Goal: Navigation & Orientation: Find specific page/section

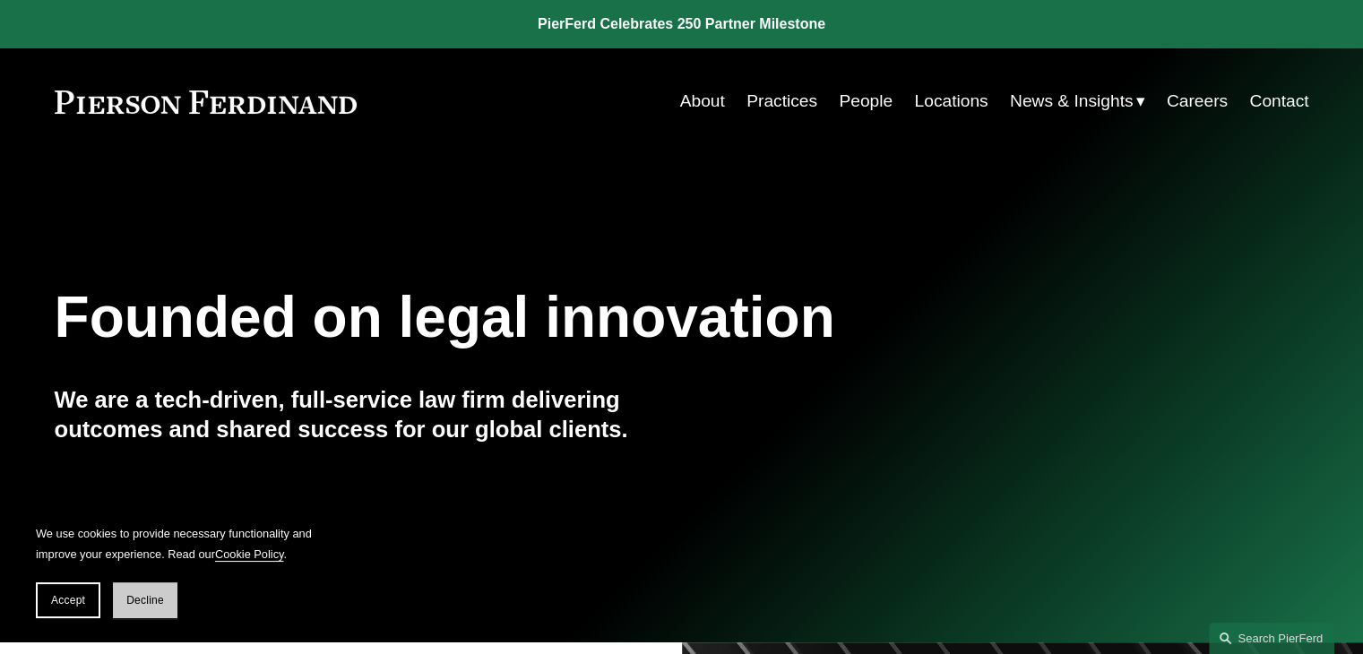
click at [151, 603] on span "Decline" at bounding box center [145, 600] width 38 height 13
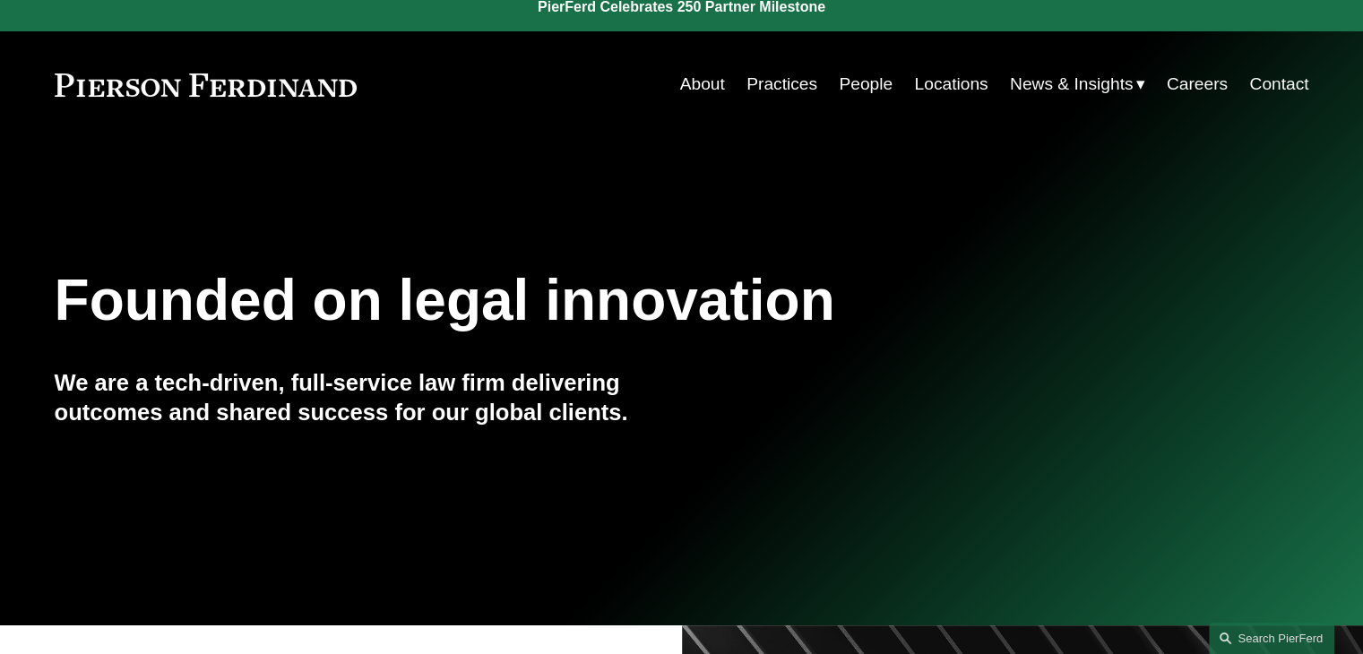
scroll to position [4, 0]
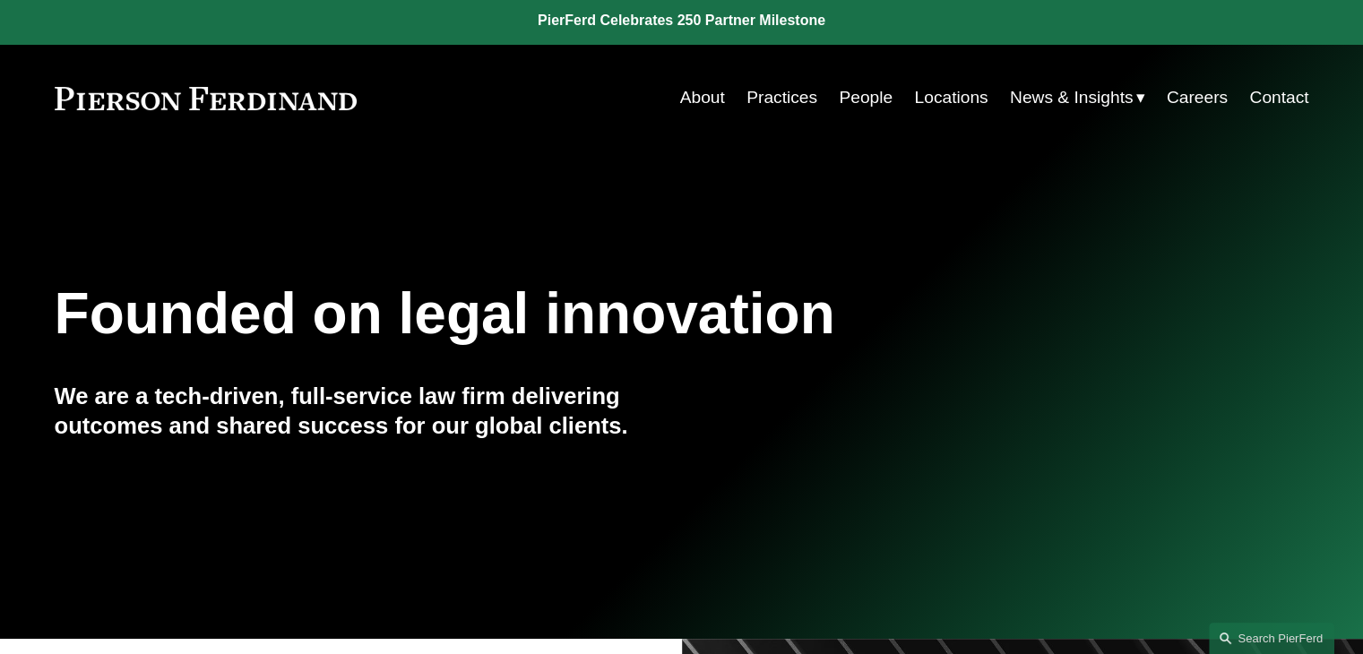
click at [778, 99] on link "Practices" at bounding box center [781, 98] width 71 height 34
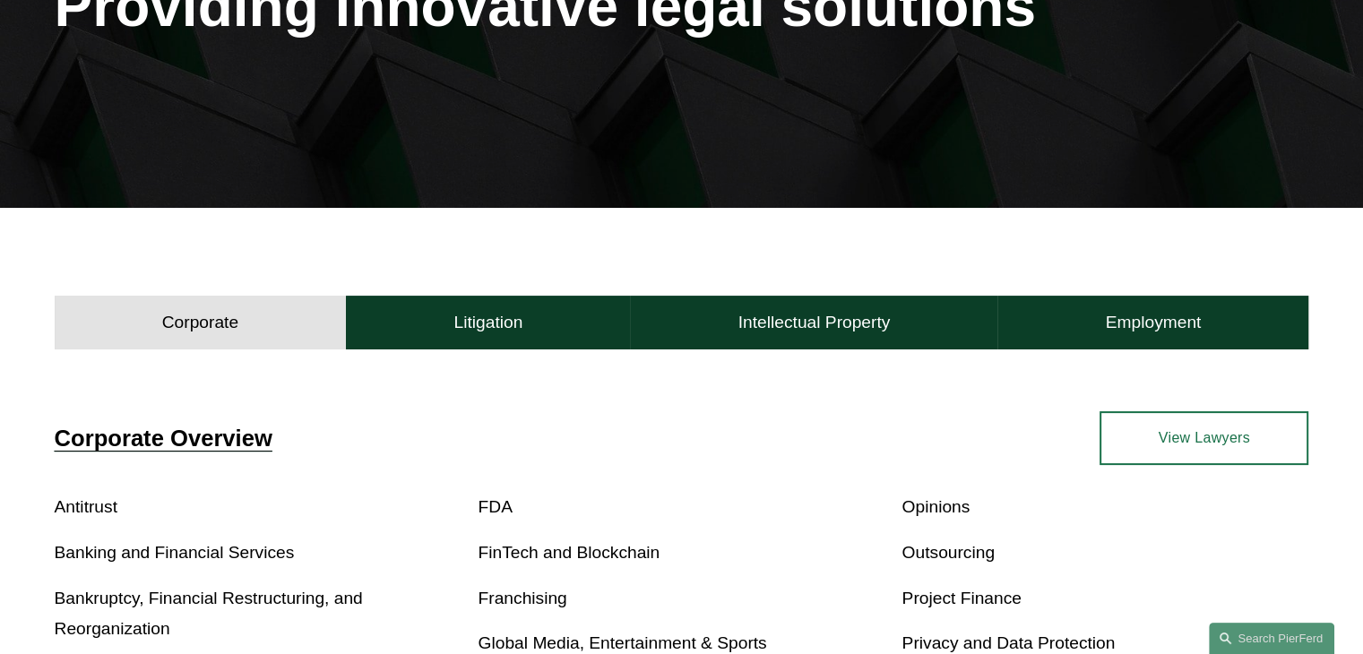
scroll to position [290, 0]
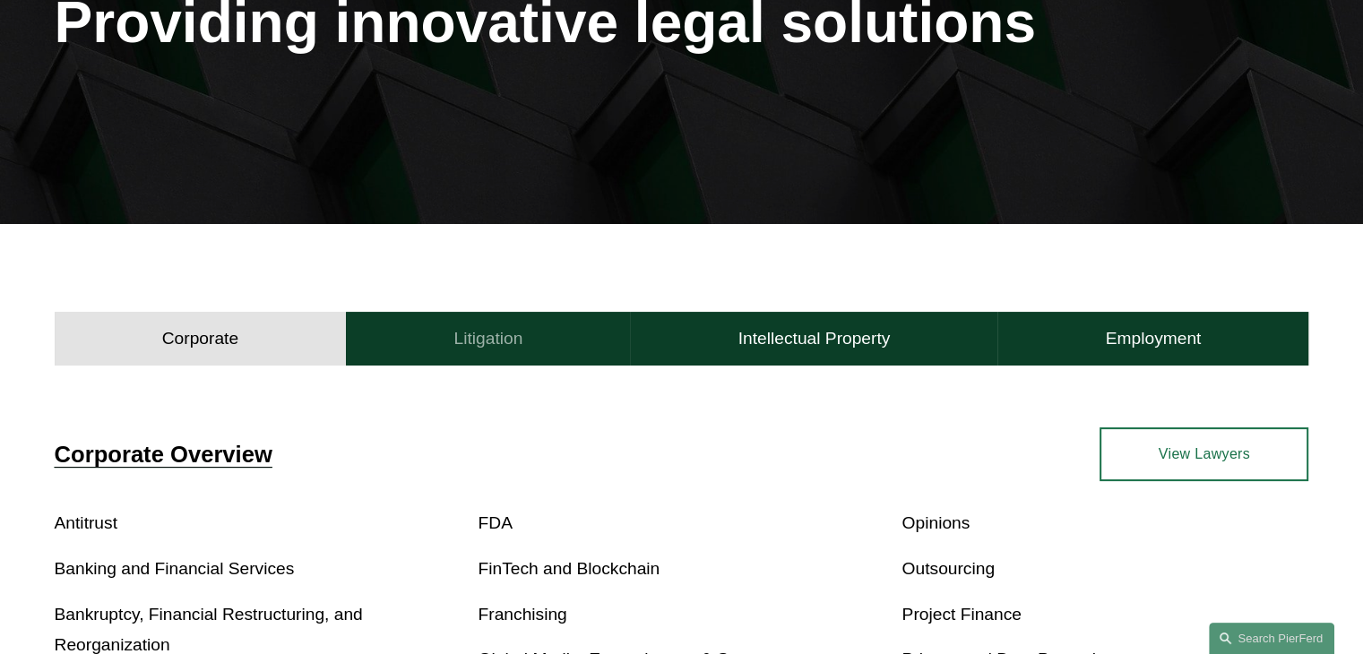
click at [520, 340] on h4 "Litigation" at bounding box center [487, 339] width 69 height 22
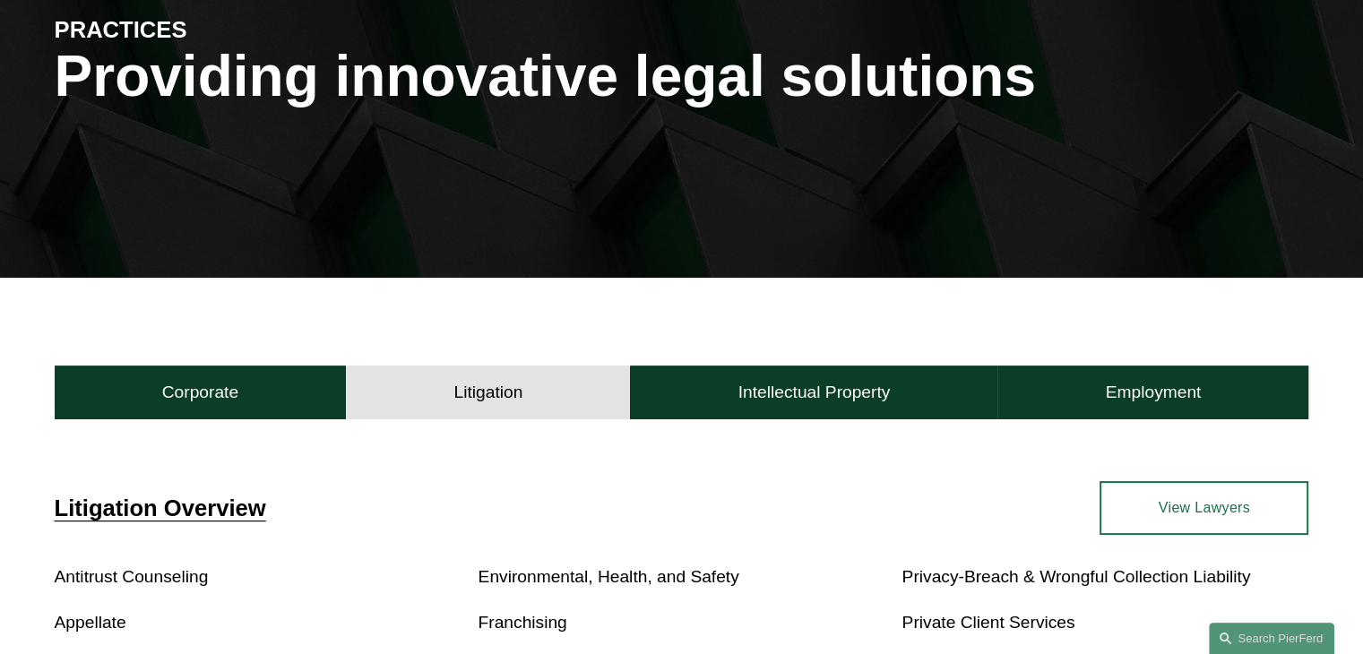
scroll to position [0, 0]
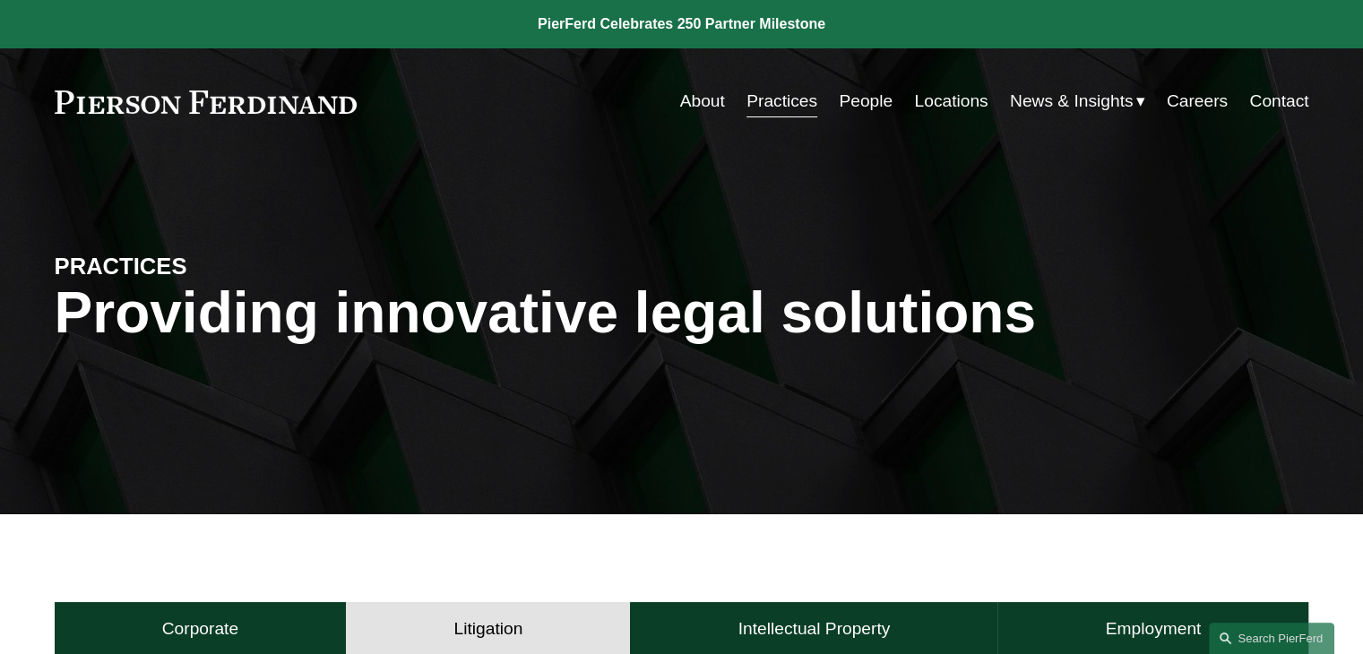
click at [683, 101] on link "About" at bounding box center [702, 101] width 45 height 34
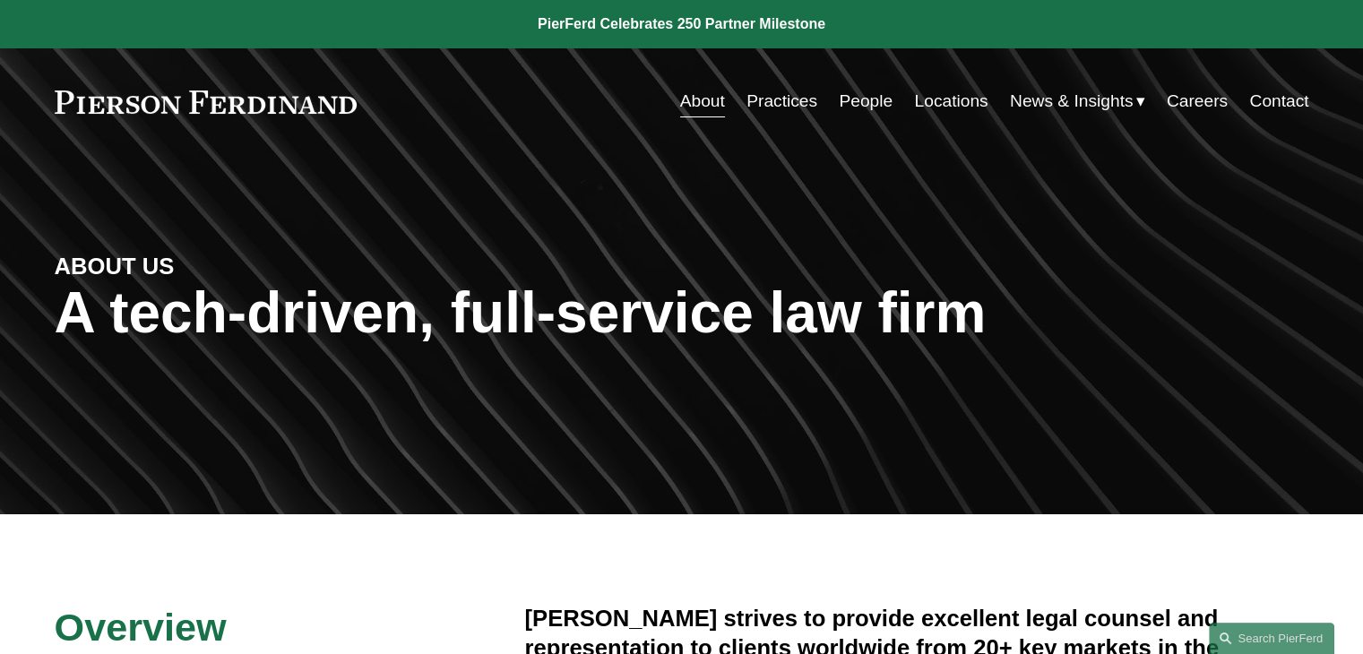
click at [865, 103] on link "People" at bounding box center [866, 101] width 54 height 34
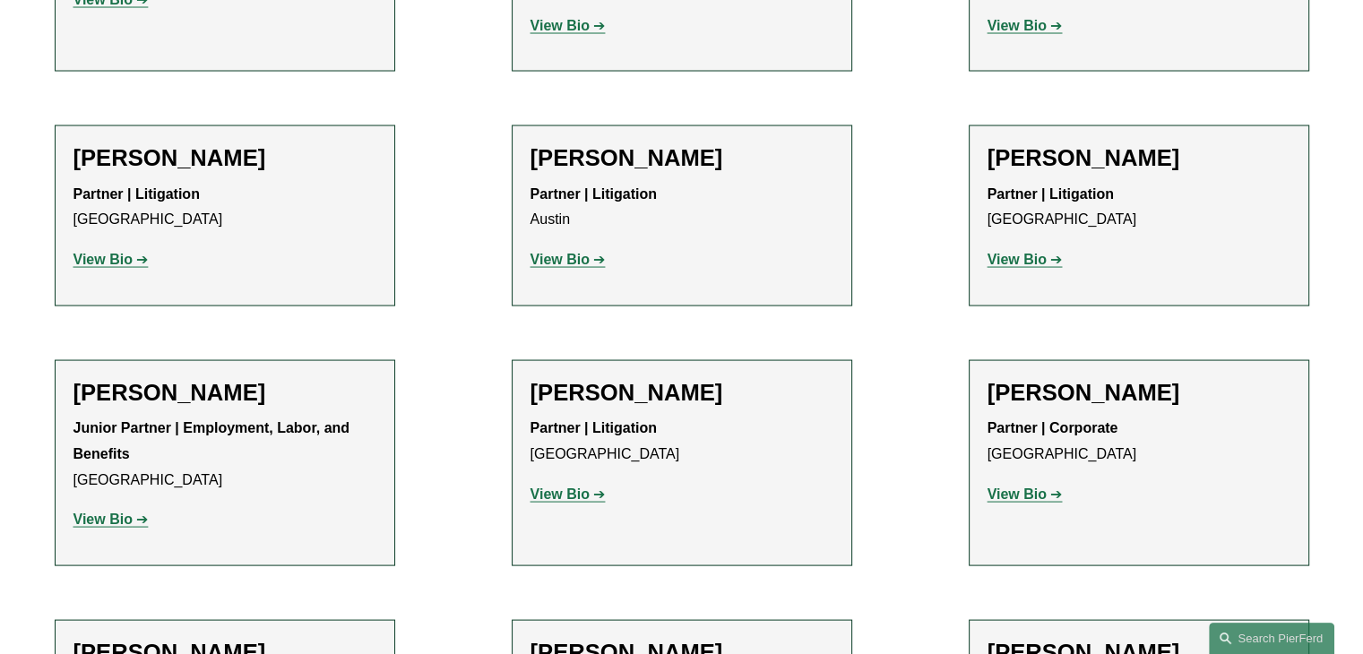
scroll to position [3395, 0]
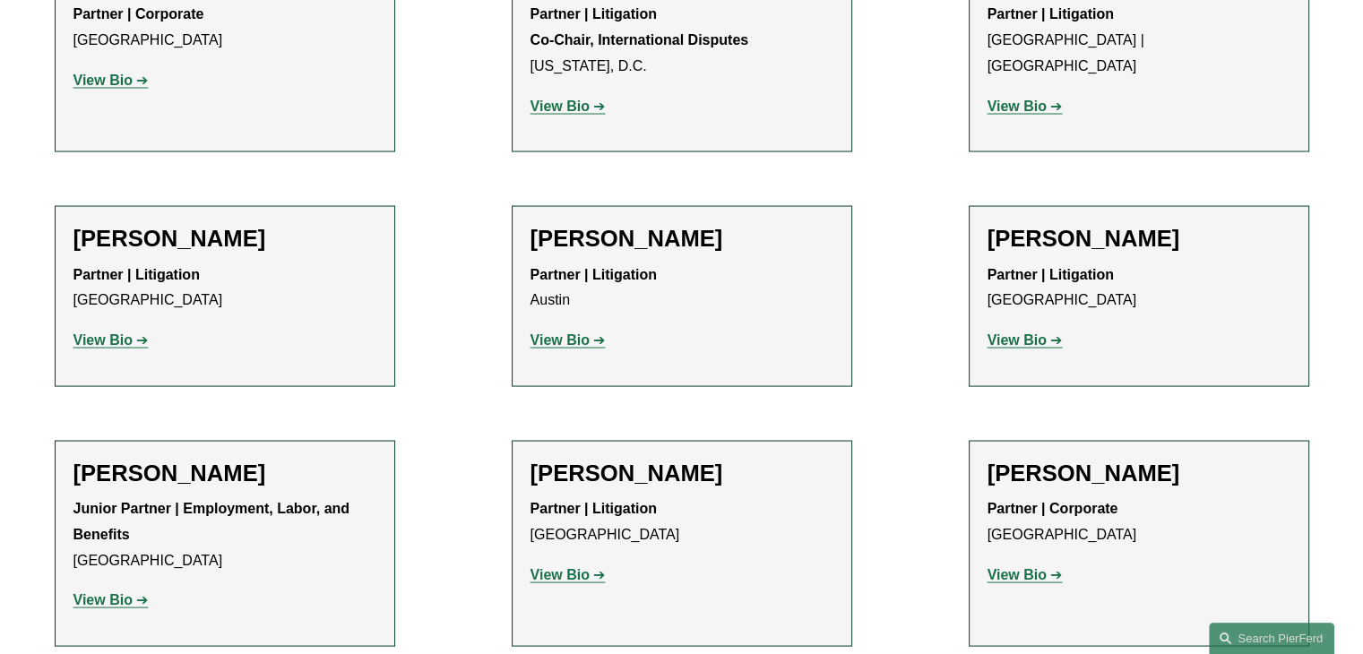
click at [1031, 331] on strong "View Bio" at bounding box center [1016, 338] width 59 height 15
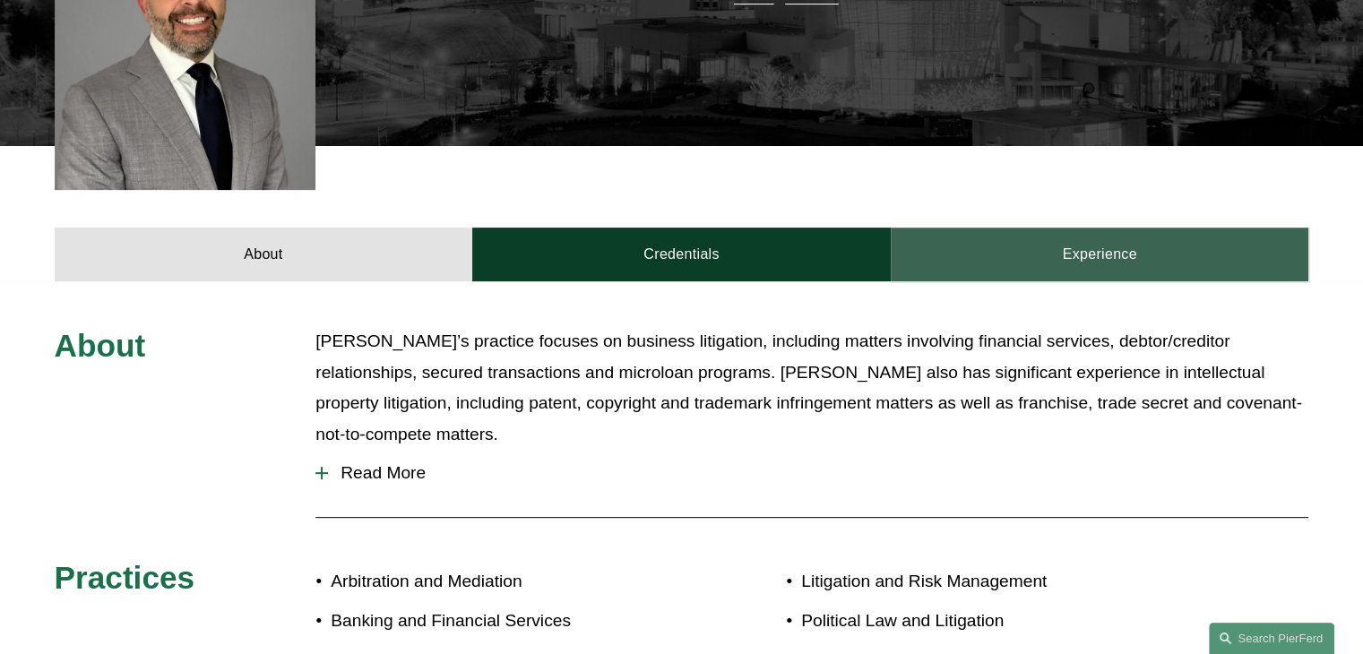
scroll to position [588, 0]
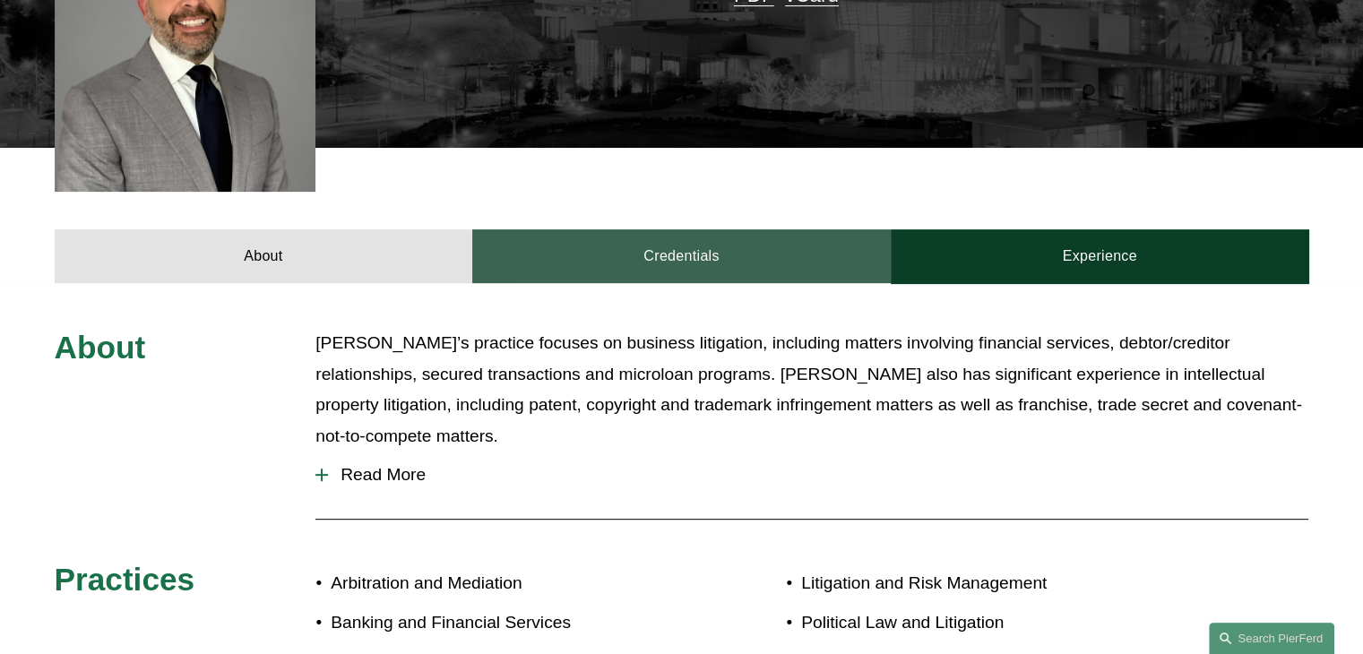
click at [696, 229] on link "Credentials" at bounding box center [681, 256] width 418 height 54
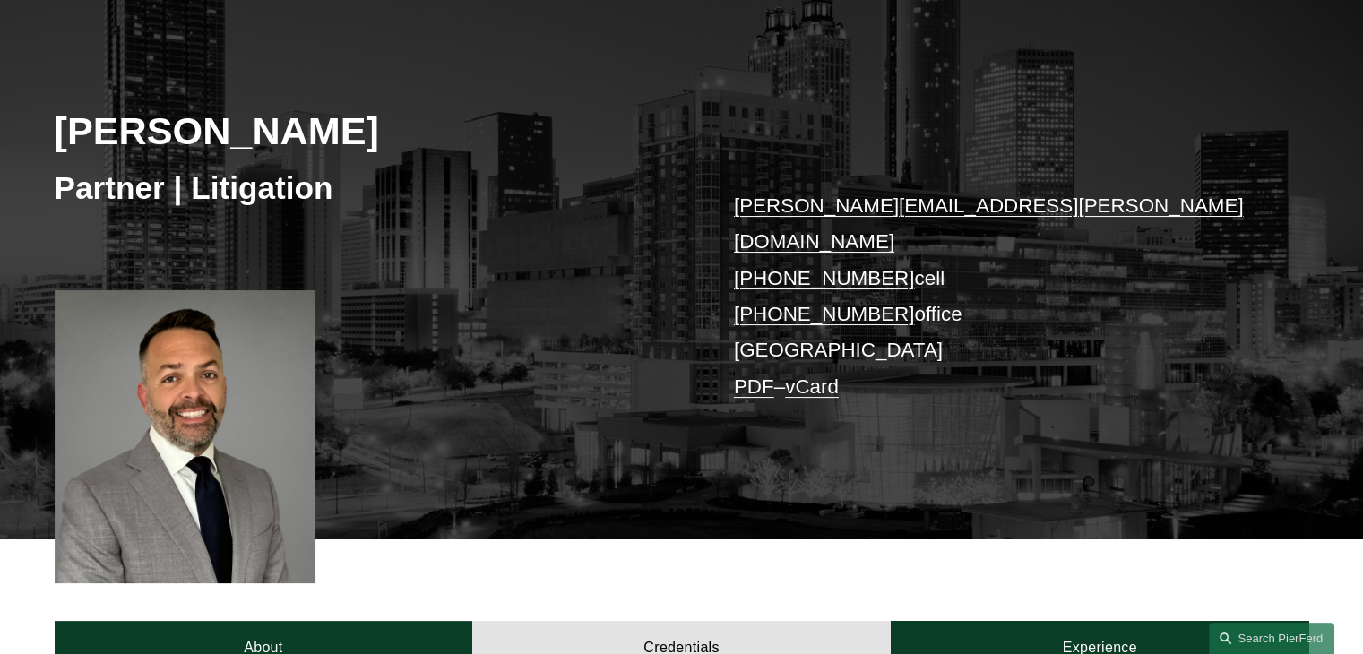
scroll to position [0, 0]
